Goal: Navigation & Orientation: Find specific page/section

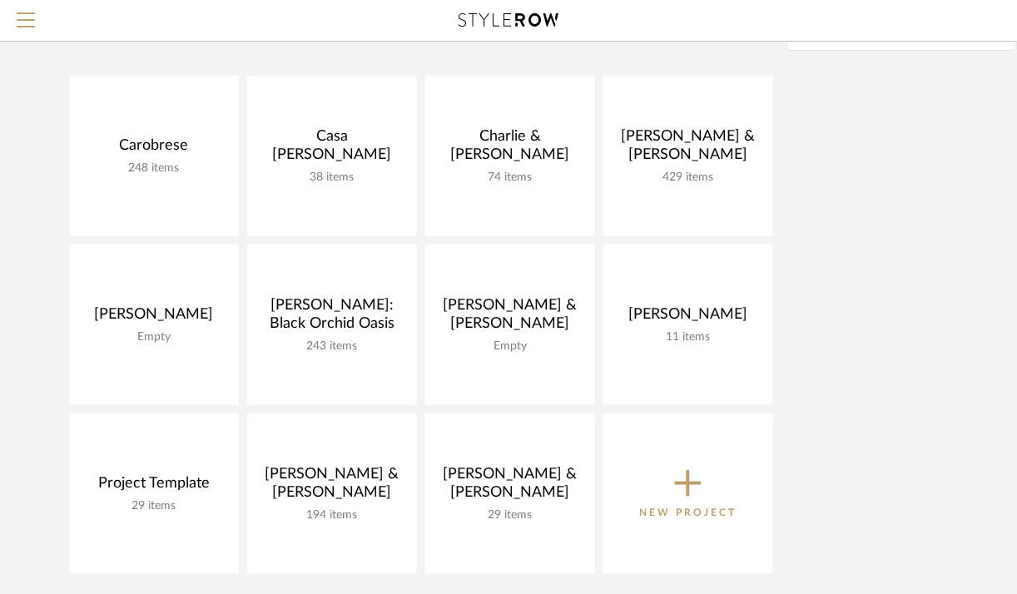
scroll to position [154, 0]
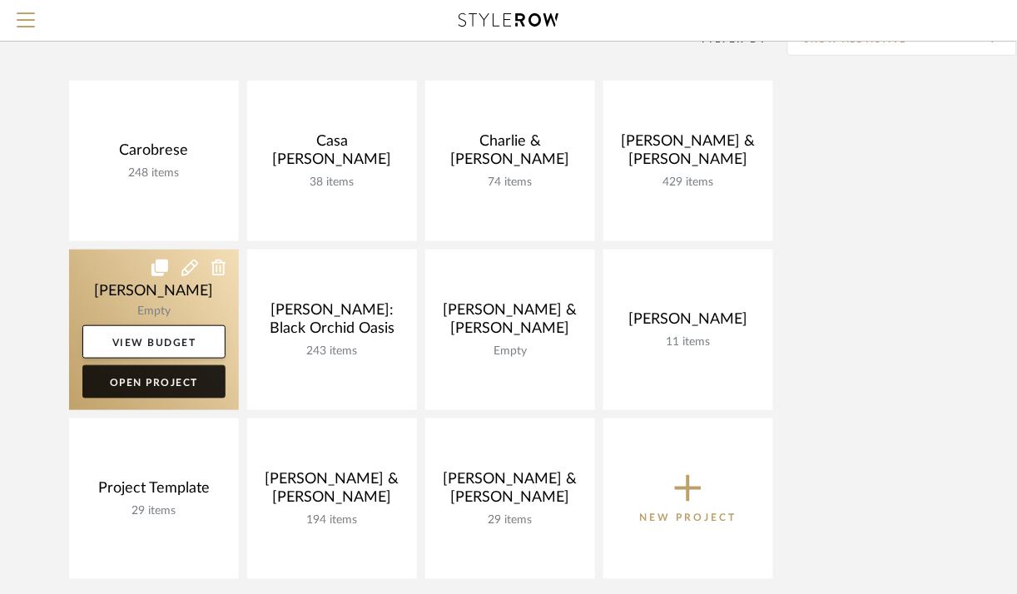
click at [201, 383] on link "Open Project" at bounding box center [153, 381] width 143 height 33
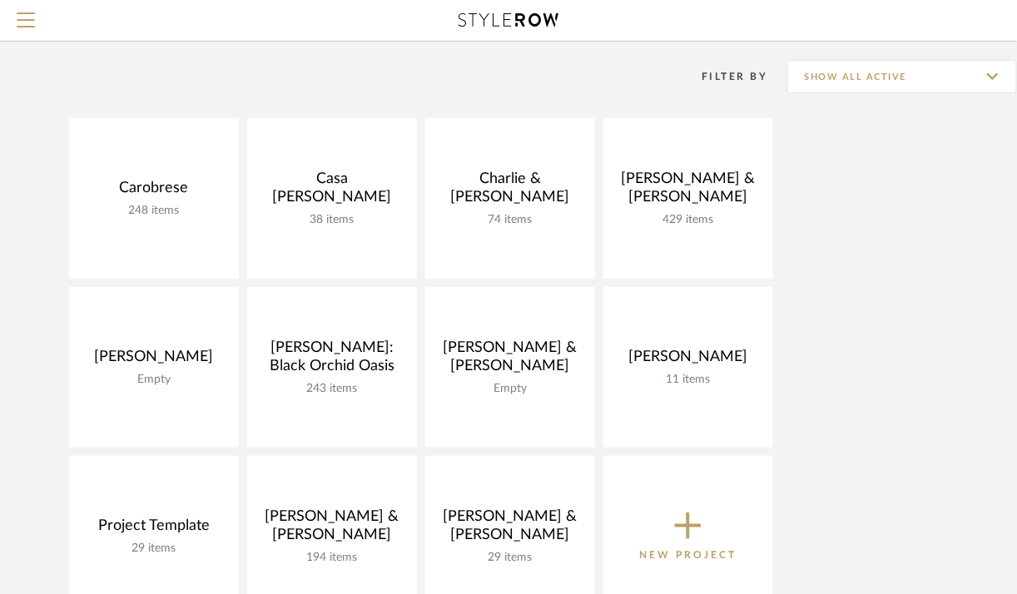
scroll to position [133, 0]
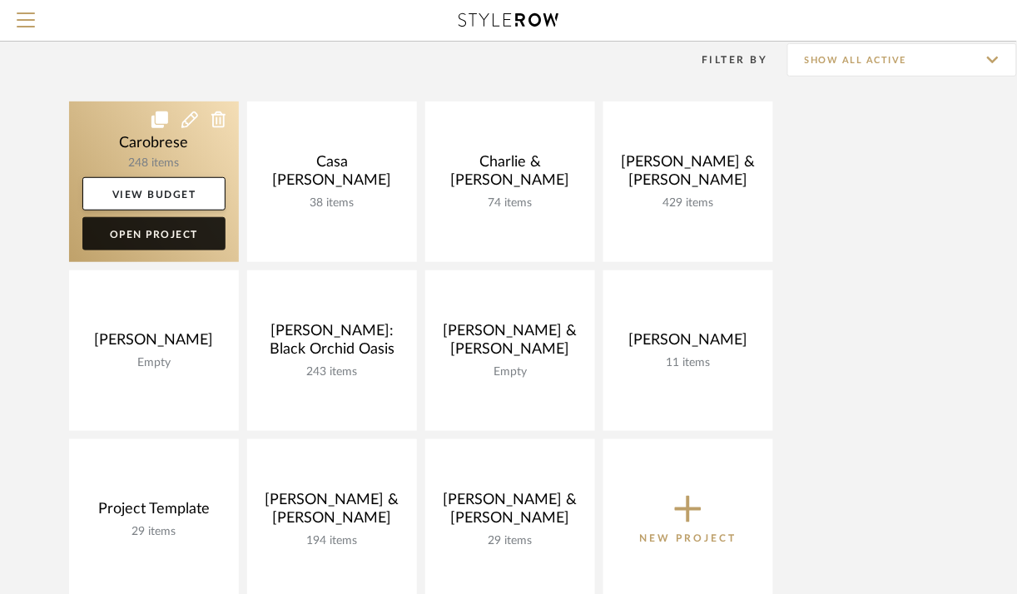
click at [175, 241] on link "Open Project" at bounding box center [153, 233] width 143 height 33
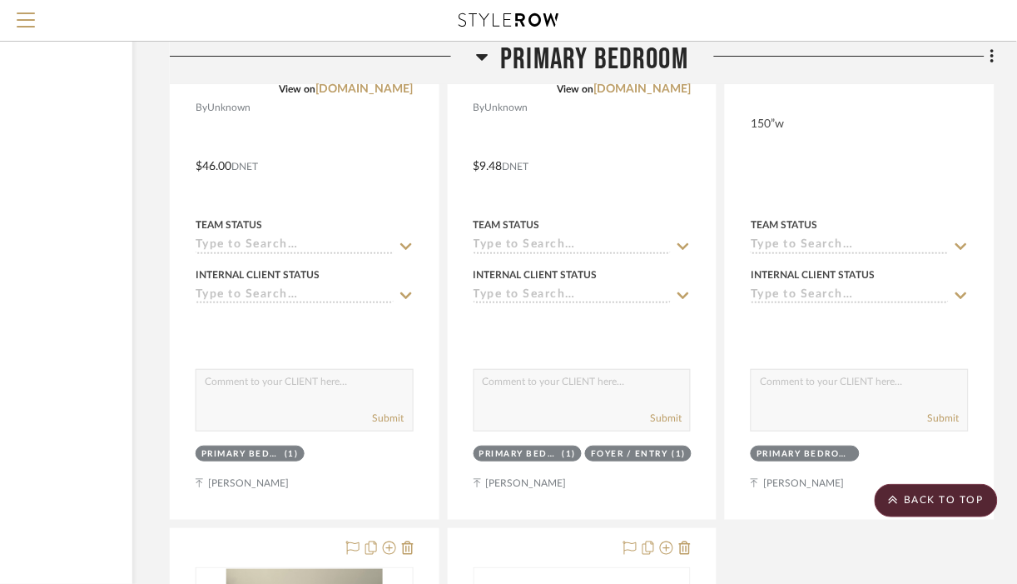
scroll to position [8796, 181]
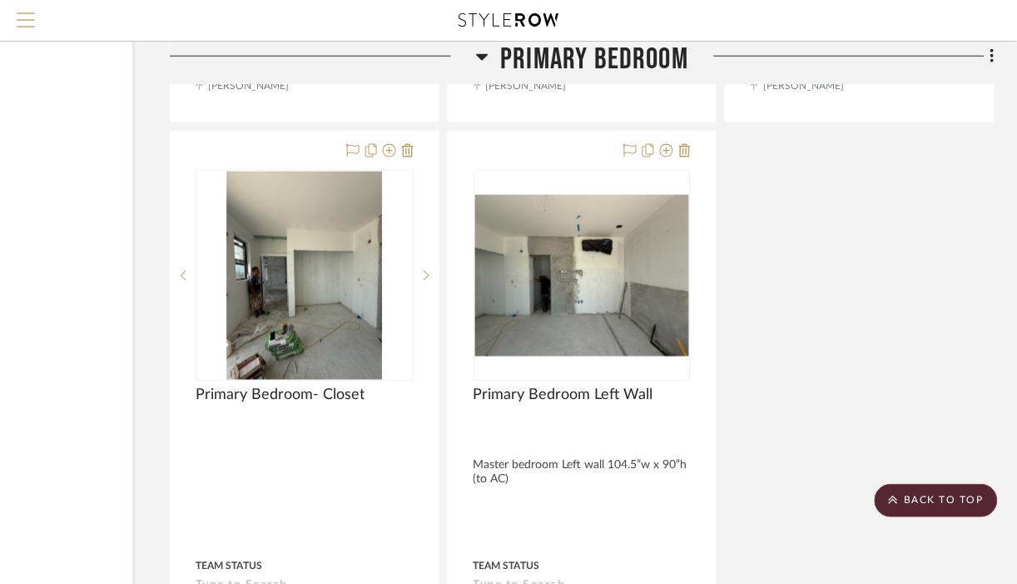
click at [26, 22] on span "Menu" at bounding box center [26, 24] width 18 height 25
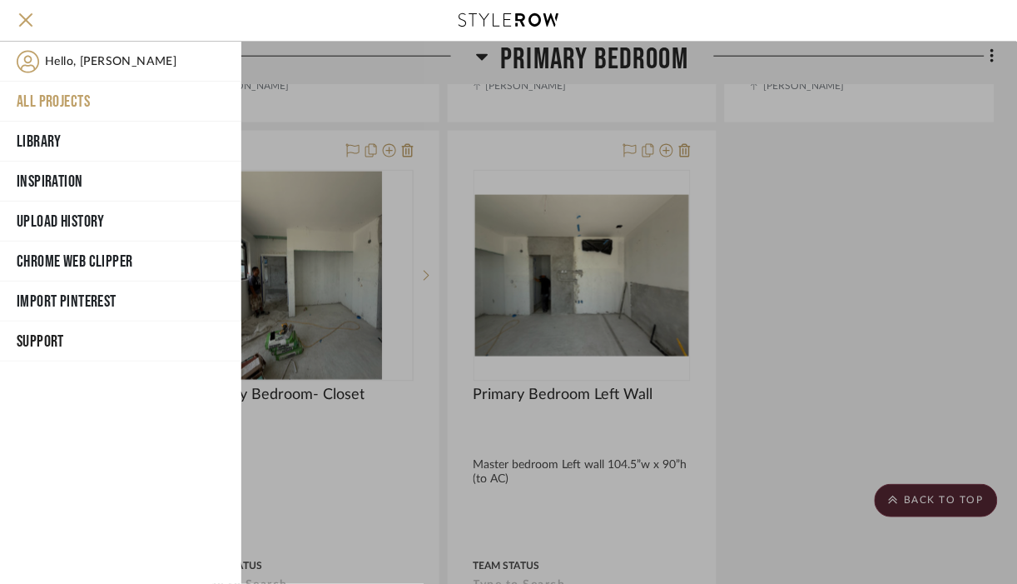
click at [70, 97] on button "All Projects" at bounding box center [120, 102] width 241 height 40
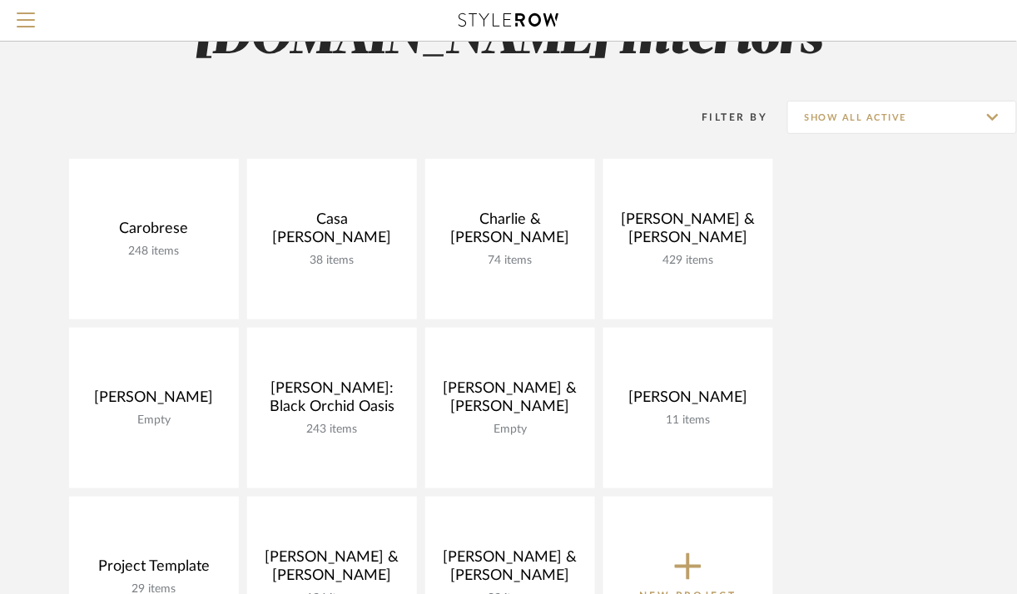
scroll to position [31, 0]
